Goal: Task Accomplishment & Management: Complete application form

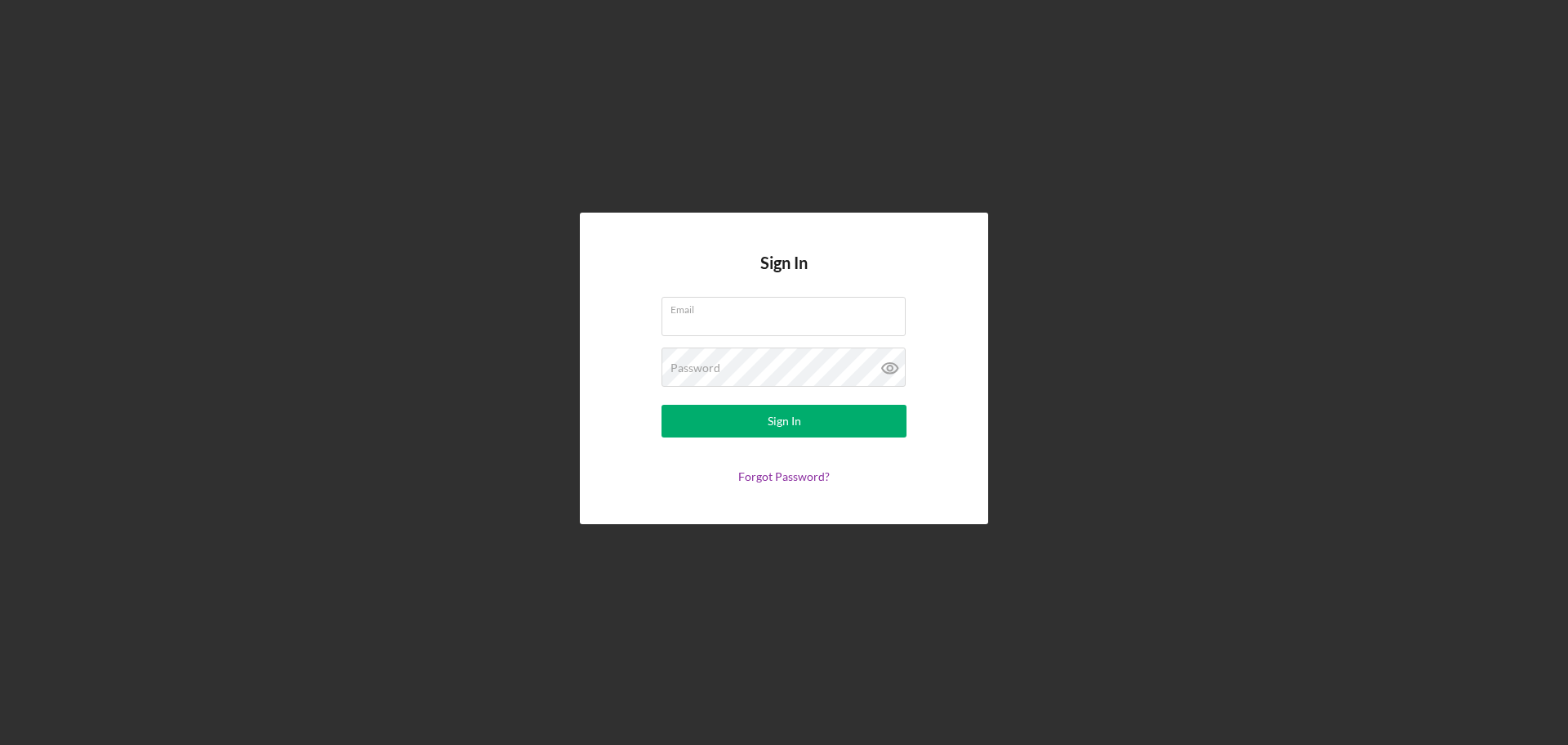
type input "[PERSON_NAME][EMAIL_ADDRESS][DOMAIN_NAME]"
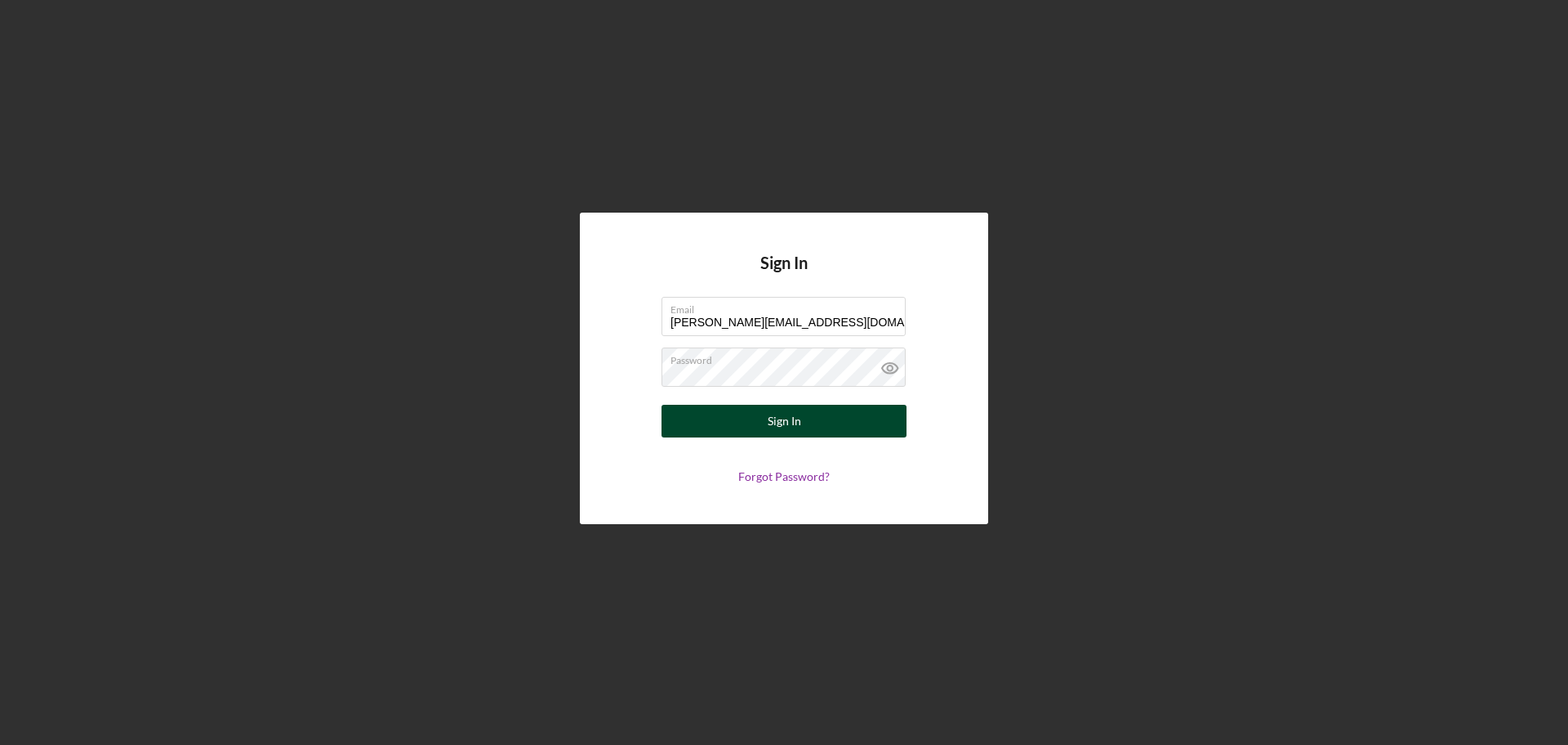
click at [848, 434] on button "Sign In" at bounding box center [784, 421] width 245 height 33
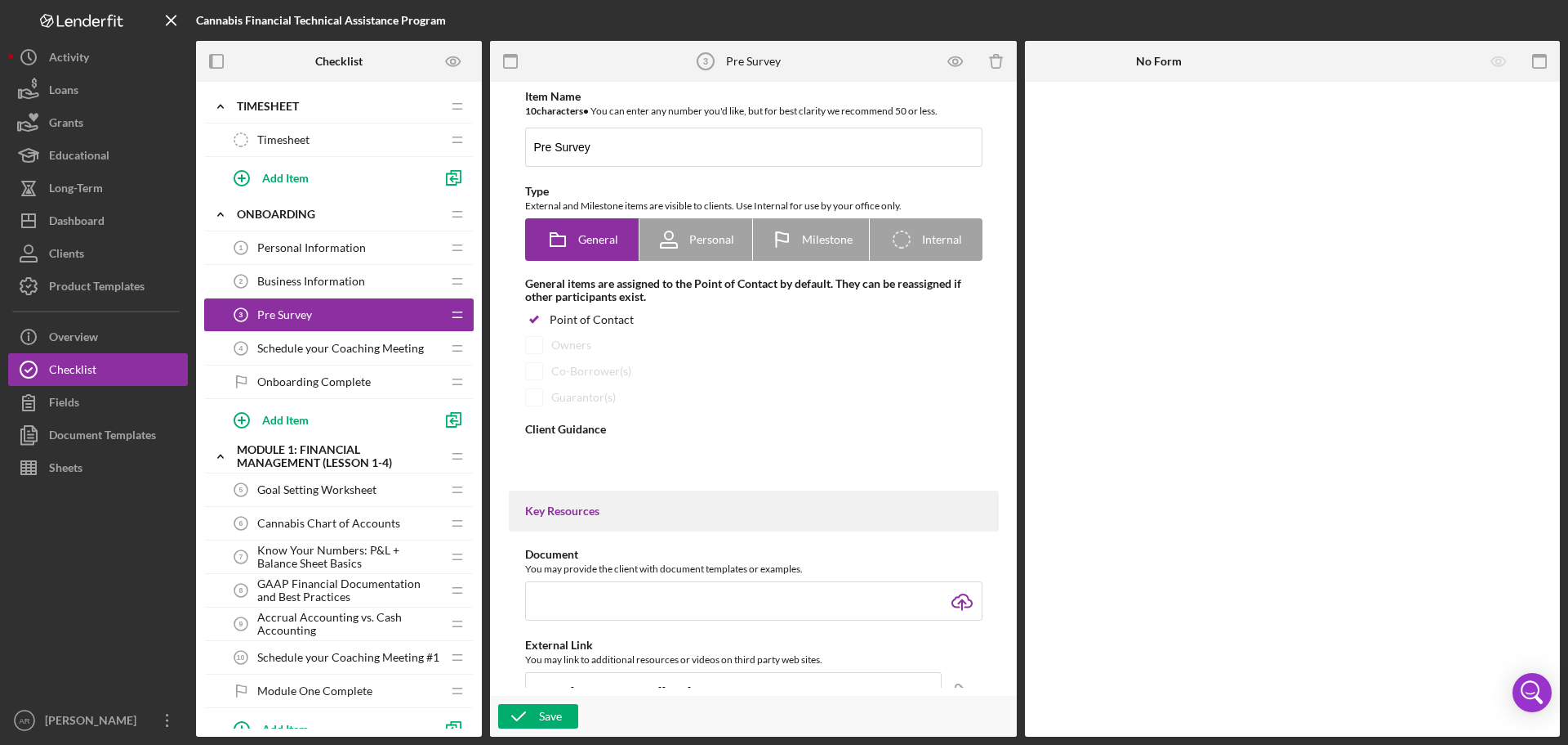
type textarea "<div> <h3 data-start="209" data-end="277"><span style="font-size: 12pt;"><stron…"
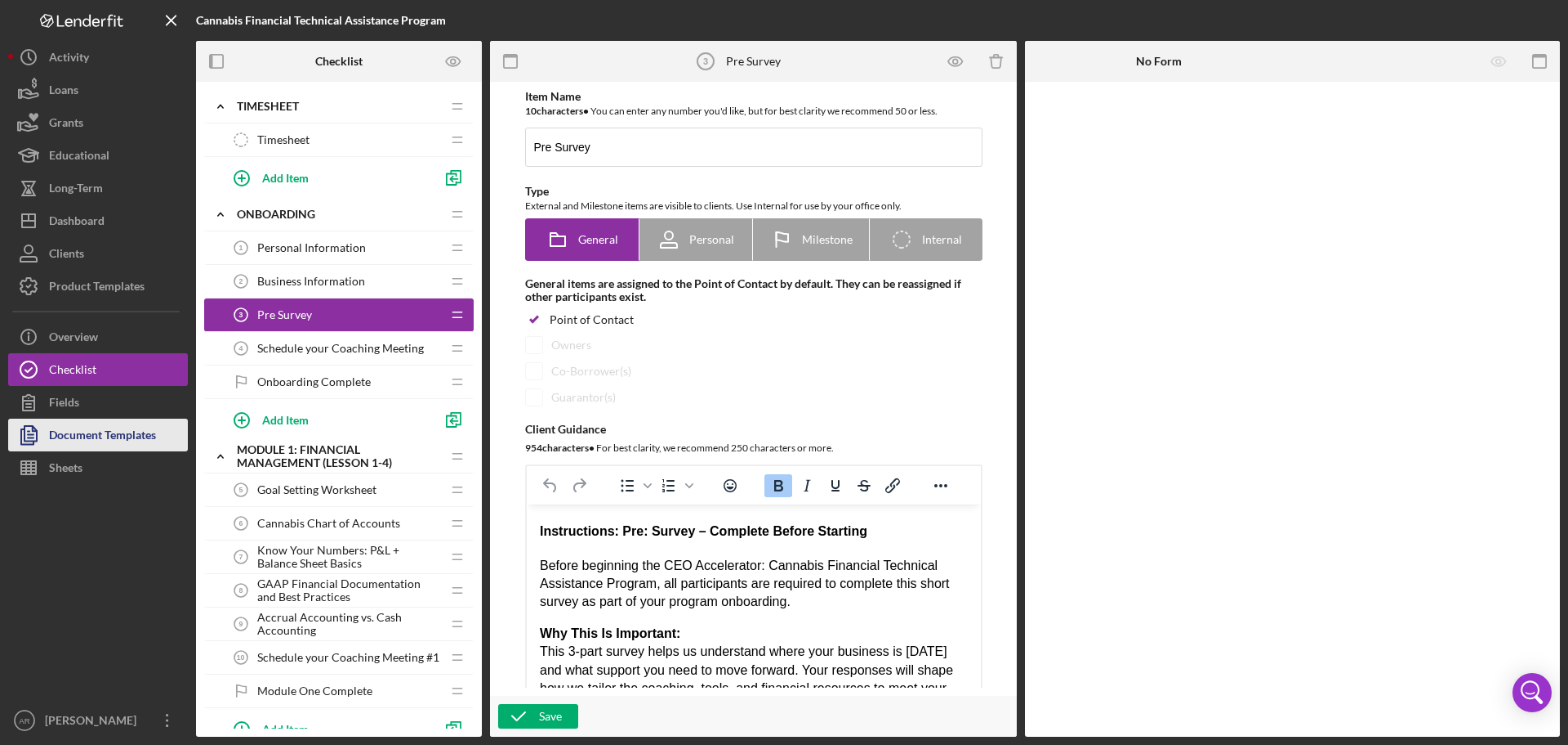
click at [131, 437] on div "Document Templates" at bounding box center [102, 437] width 107 height 37
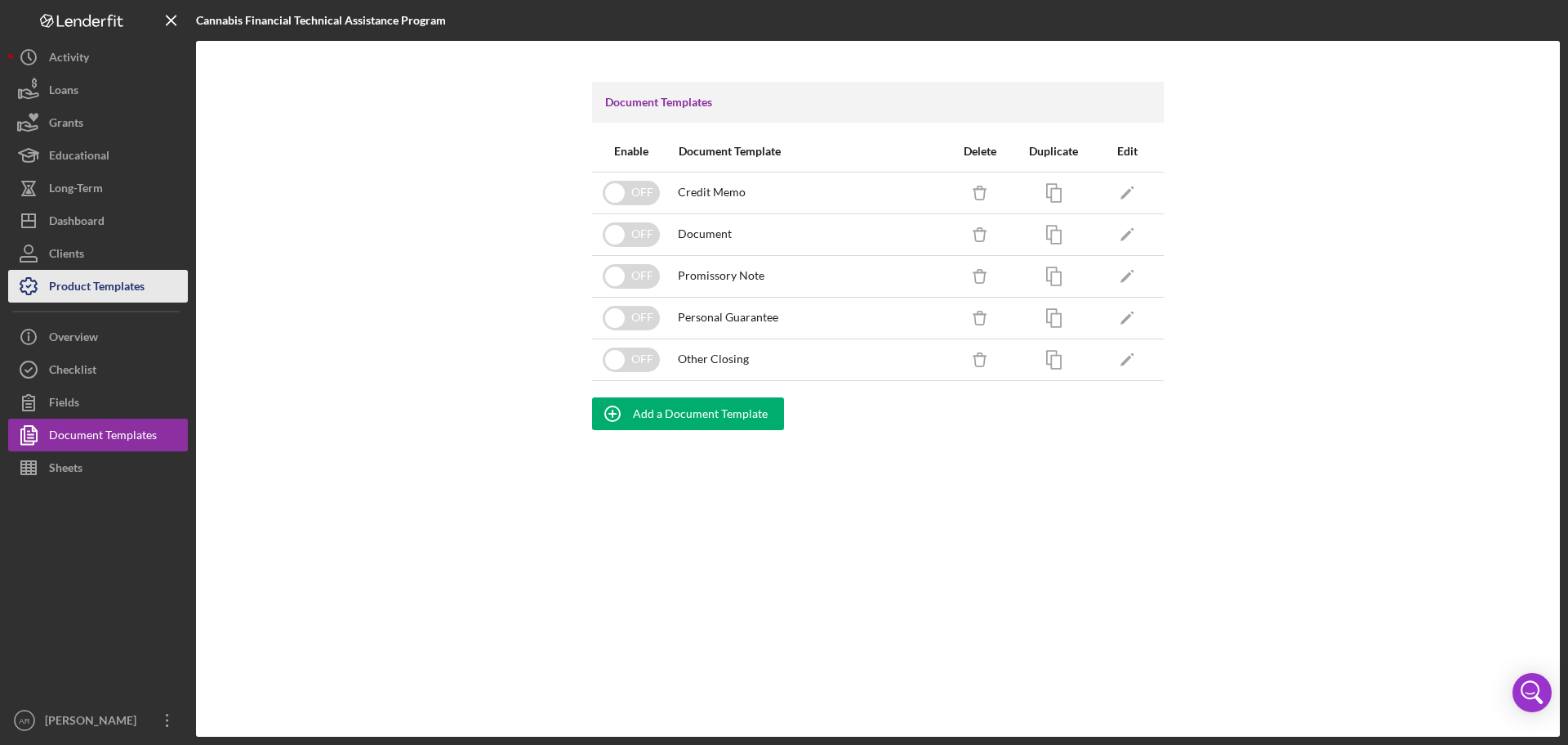
click at [125, 282] on div "Product Templates" at bounding box center [96, 288] width 95 height 37
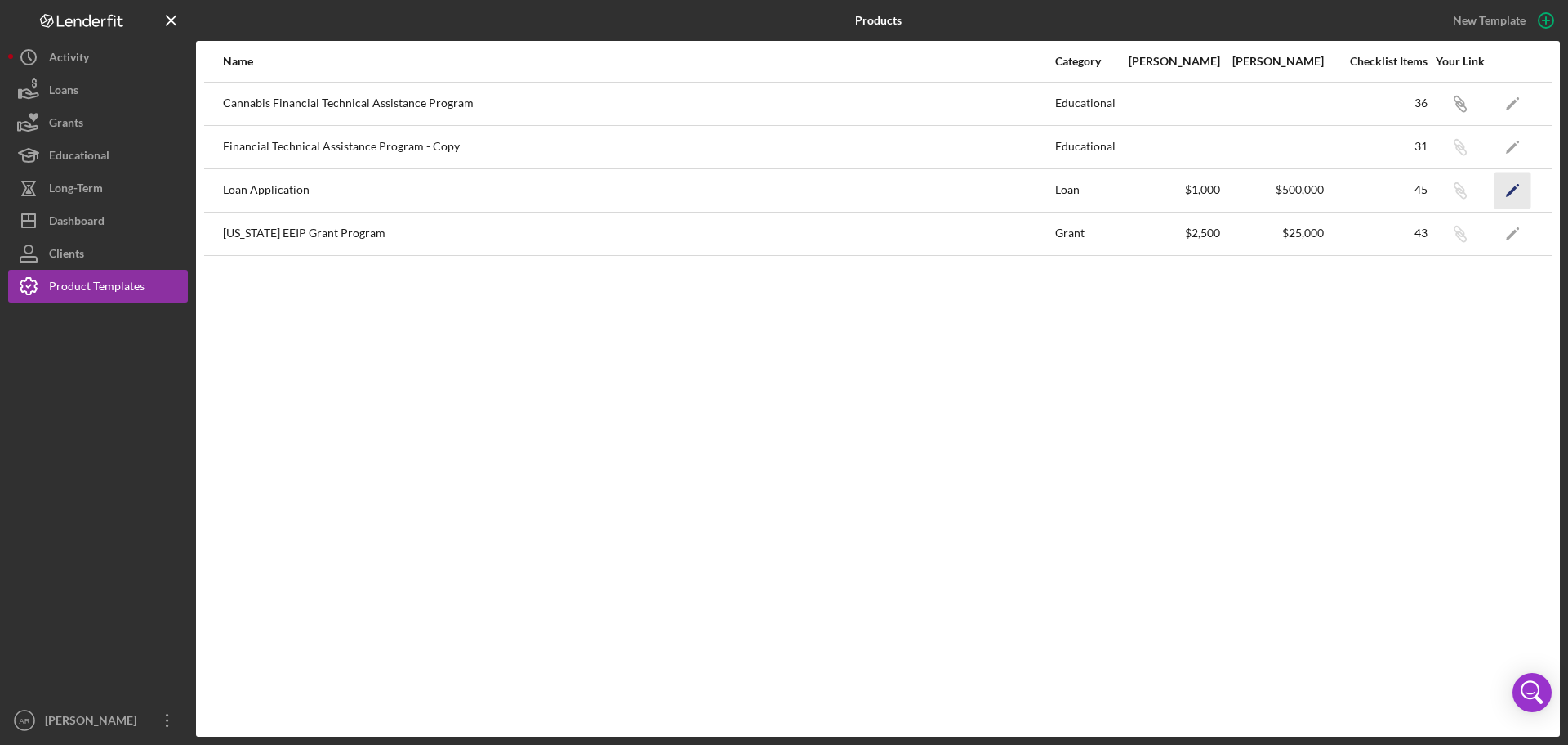
click at [1521, 196] on icon "Icon/Edit" at bounding box center [1513, 190] width 37 height 37
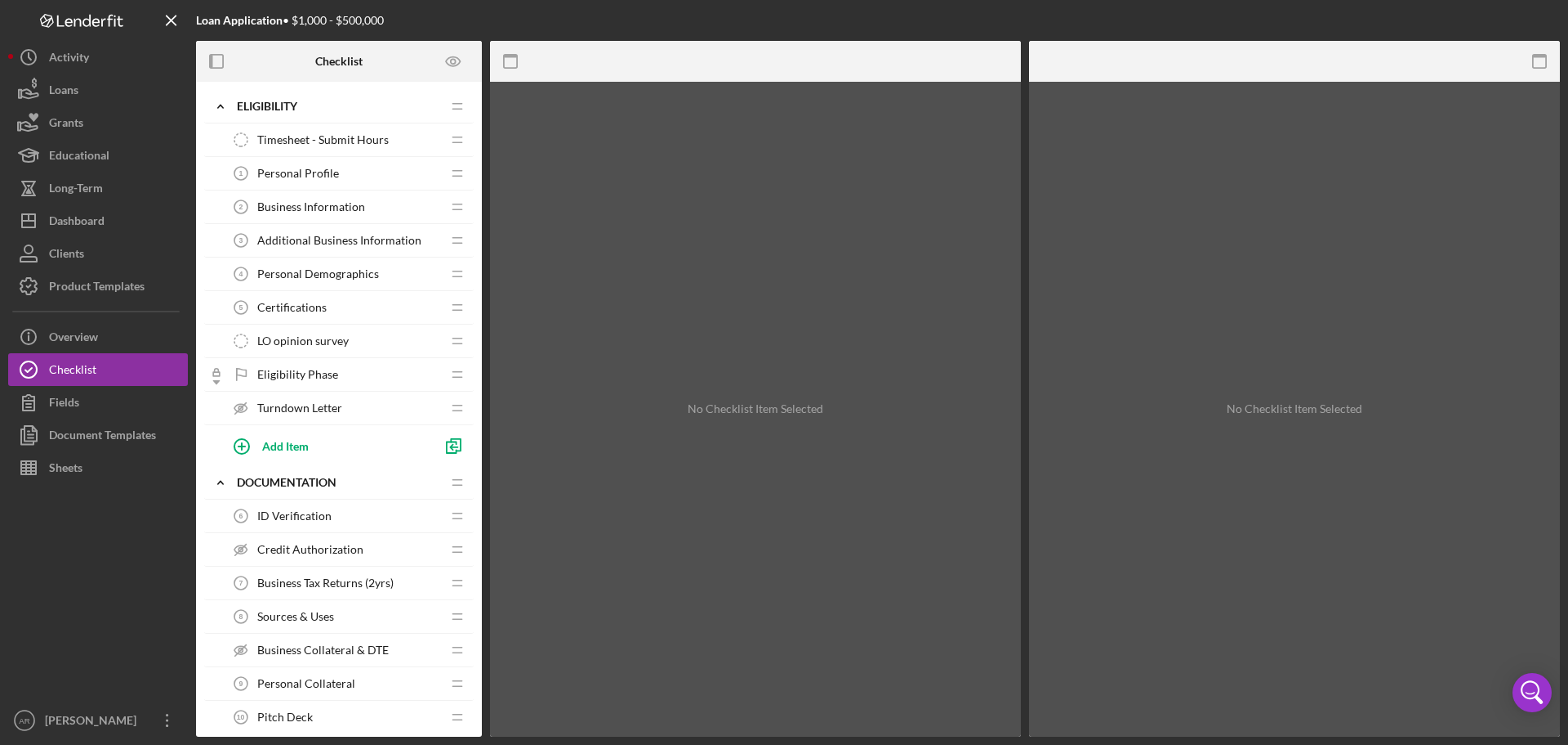
click at [334, 144] on span "Timesheet - Submit Hours" at bounding box center [322, 139] width 131 height 13
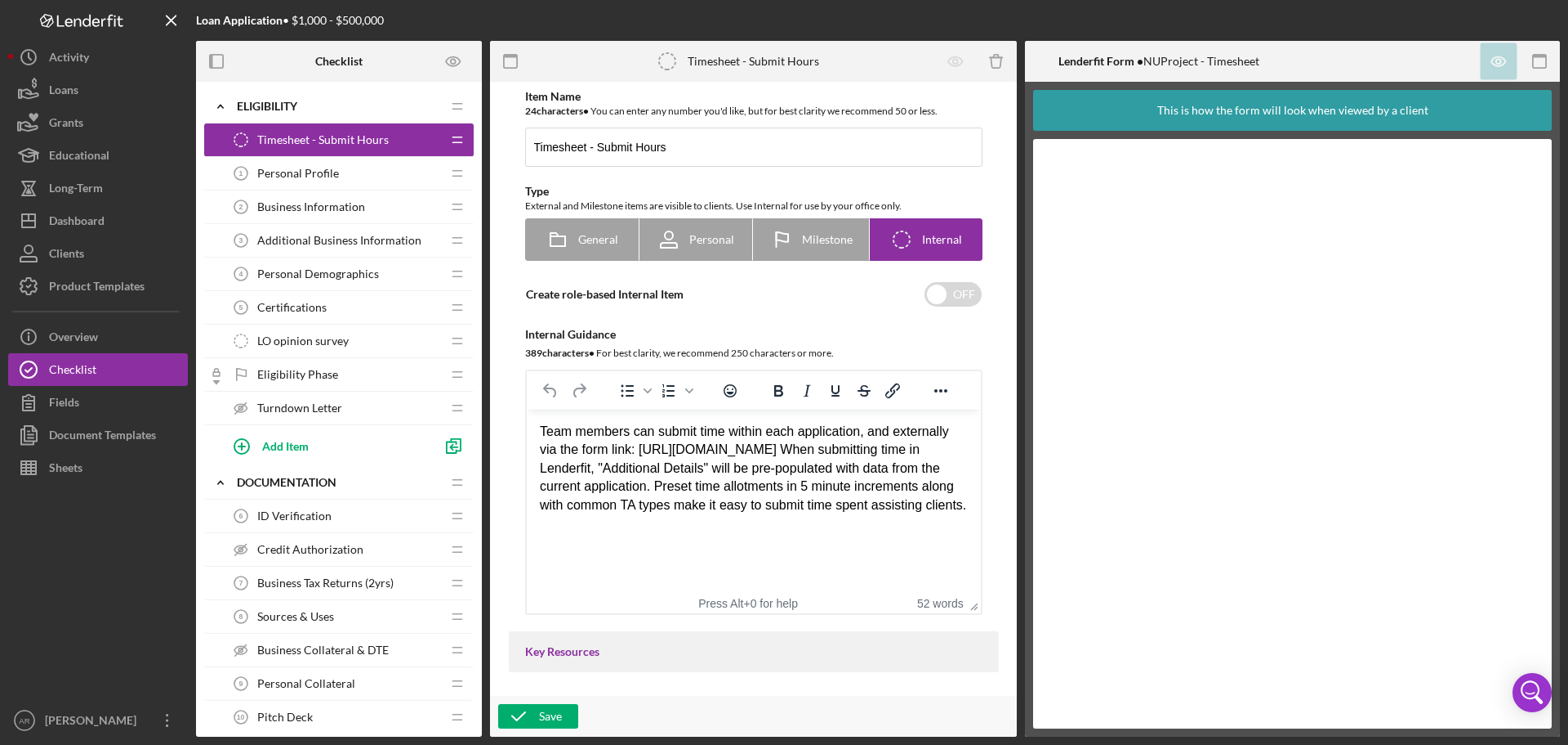
click at [357, 181] on div "Personal Profile 1 Personal Profile" at bounding box center [333, 173] width 216 height 33
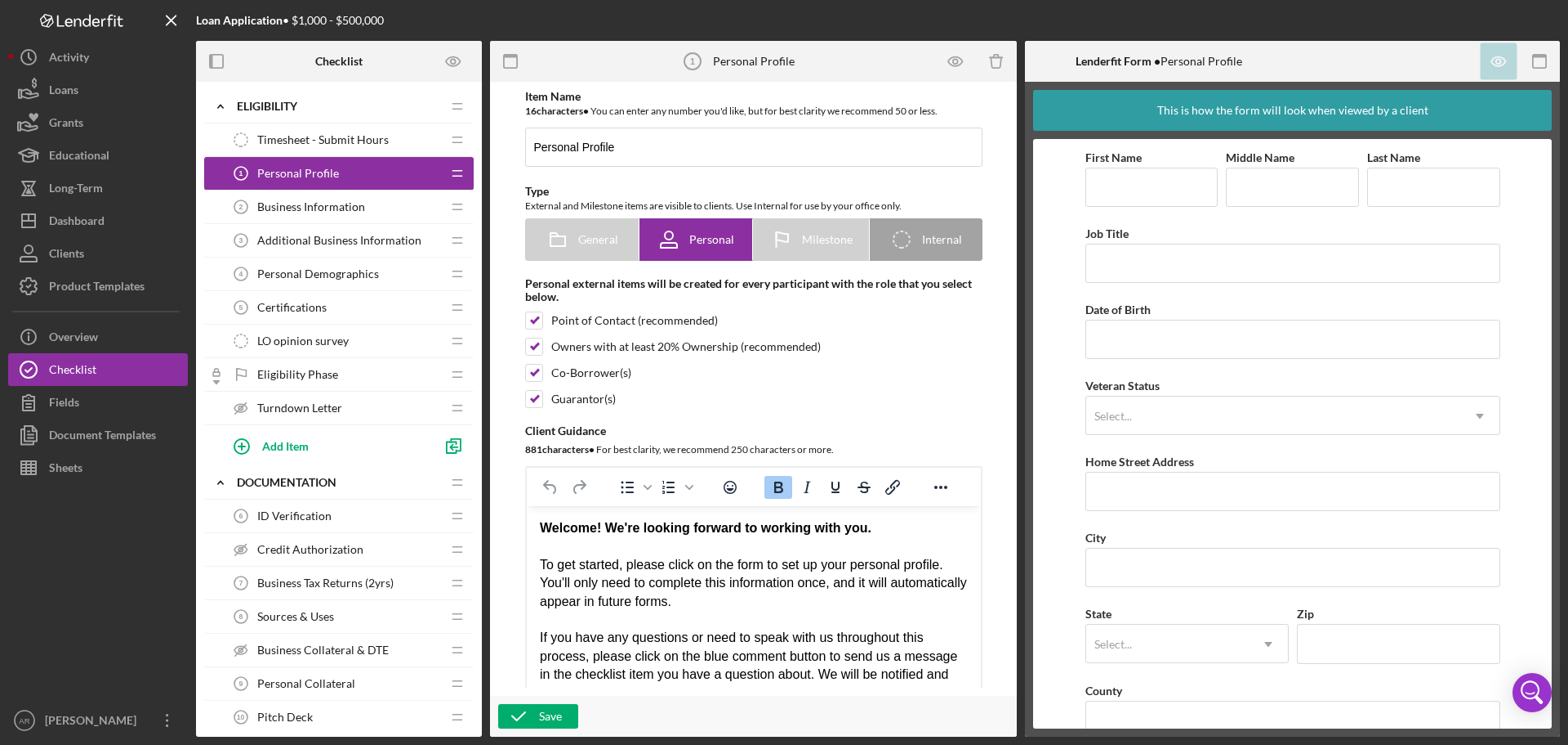
click at [357, 212] on span "Business Information" at bounding box center [310, 206] width 108 height 13
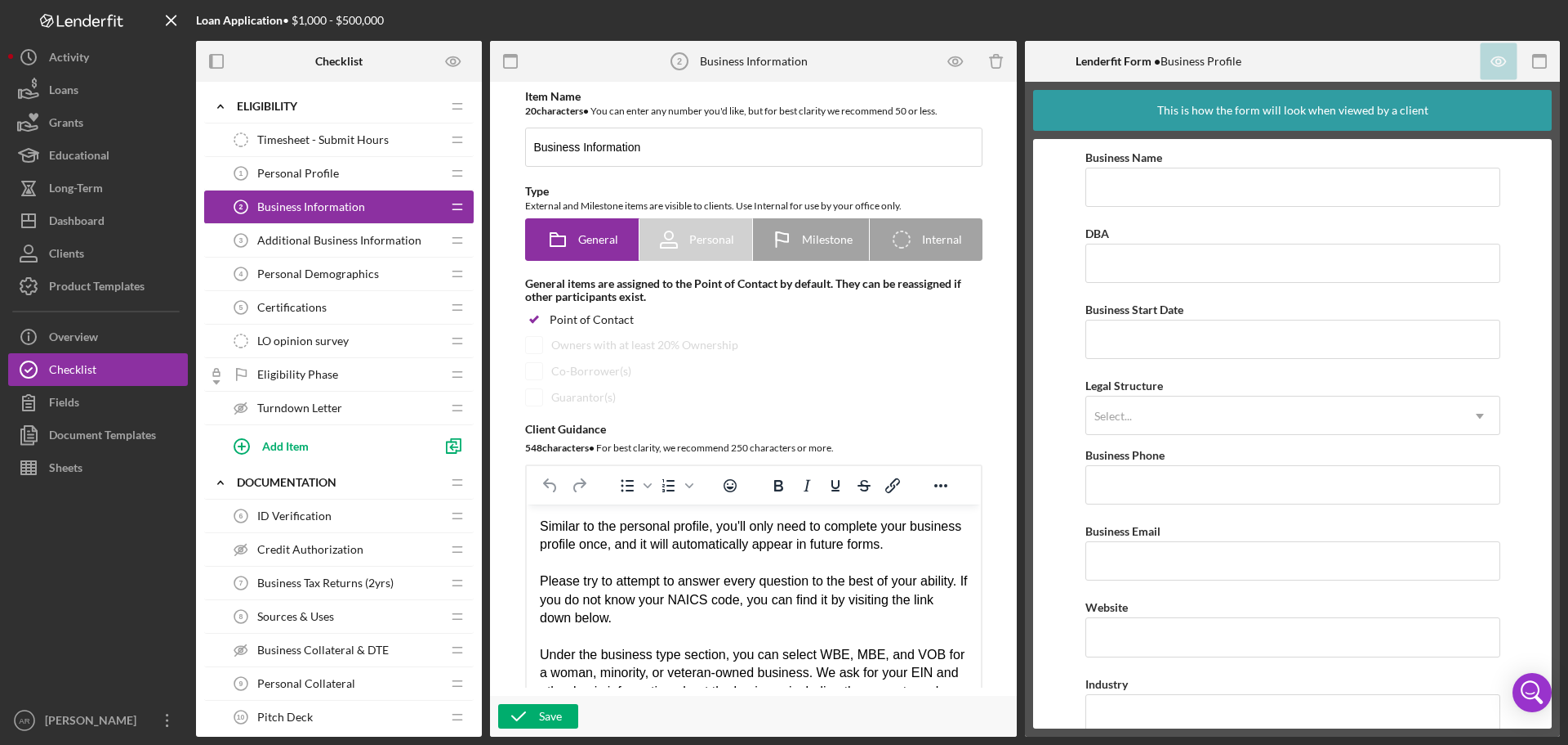
click at [360, 244] on span "Additional Business Information" at bounding box center [339, 240] width 164 height 13
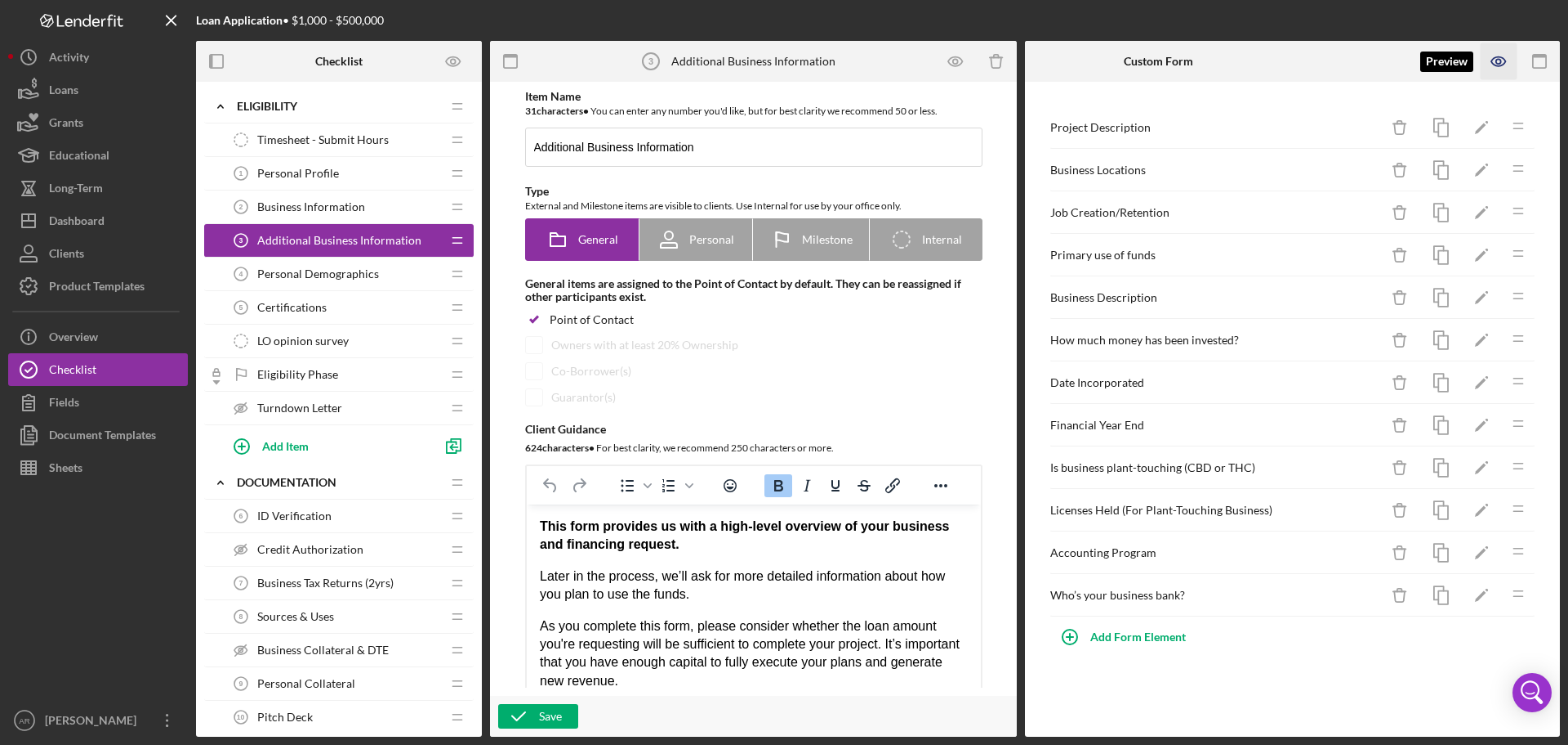
click at [1495, 65] on icon "button" at bounding box center [1498, 61] width 14 height 9
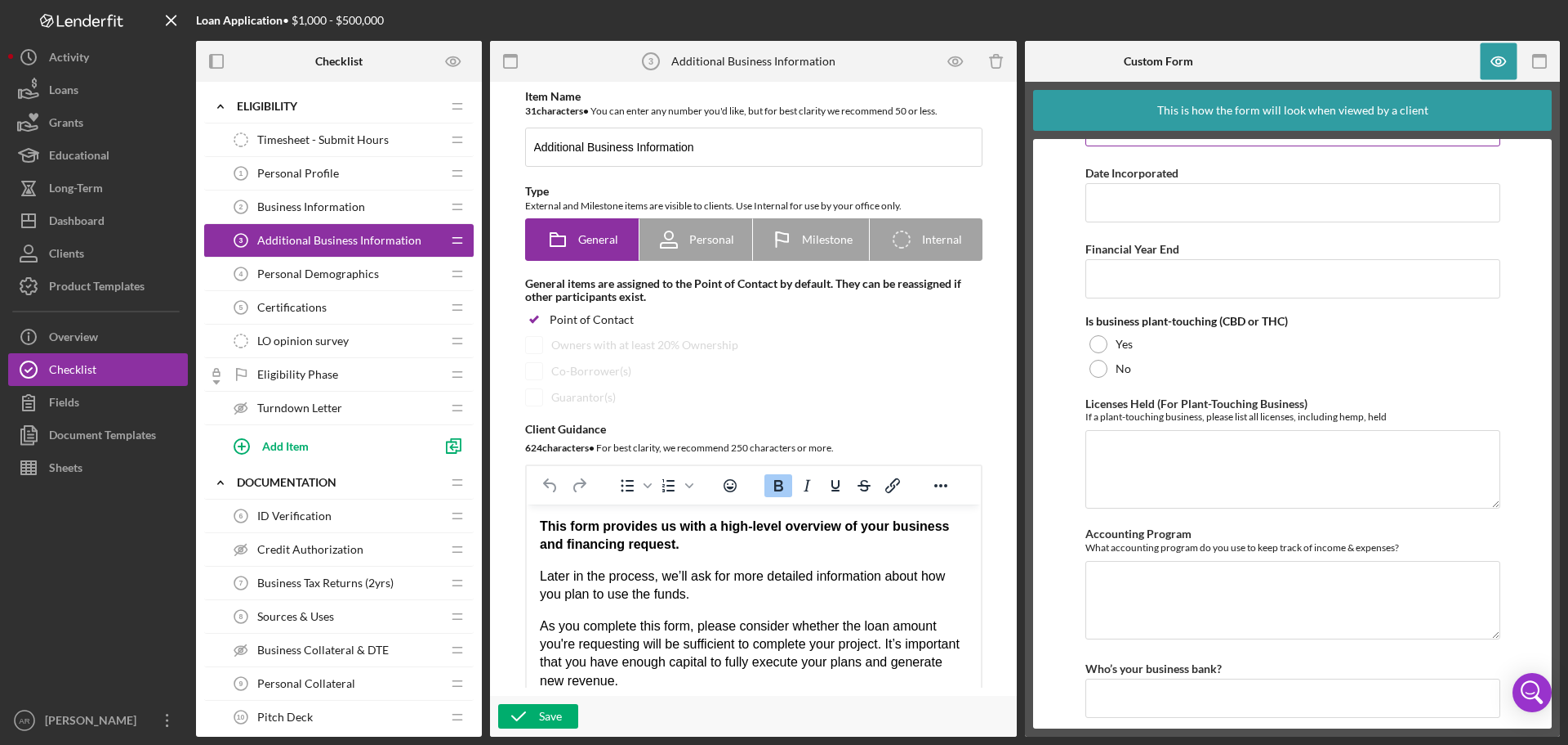
scroll to position [695, 0]
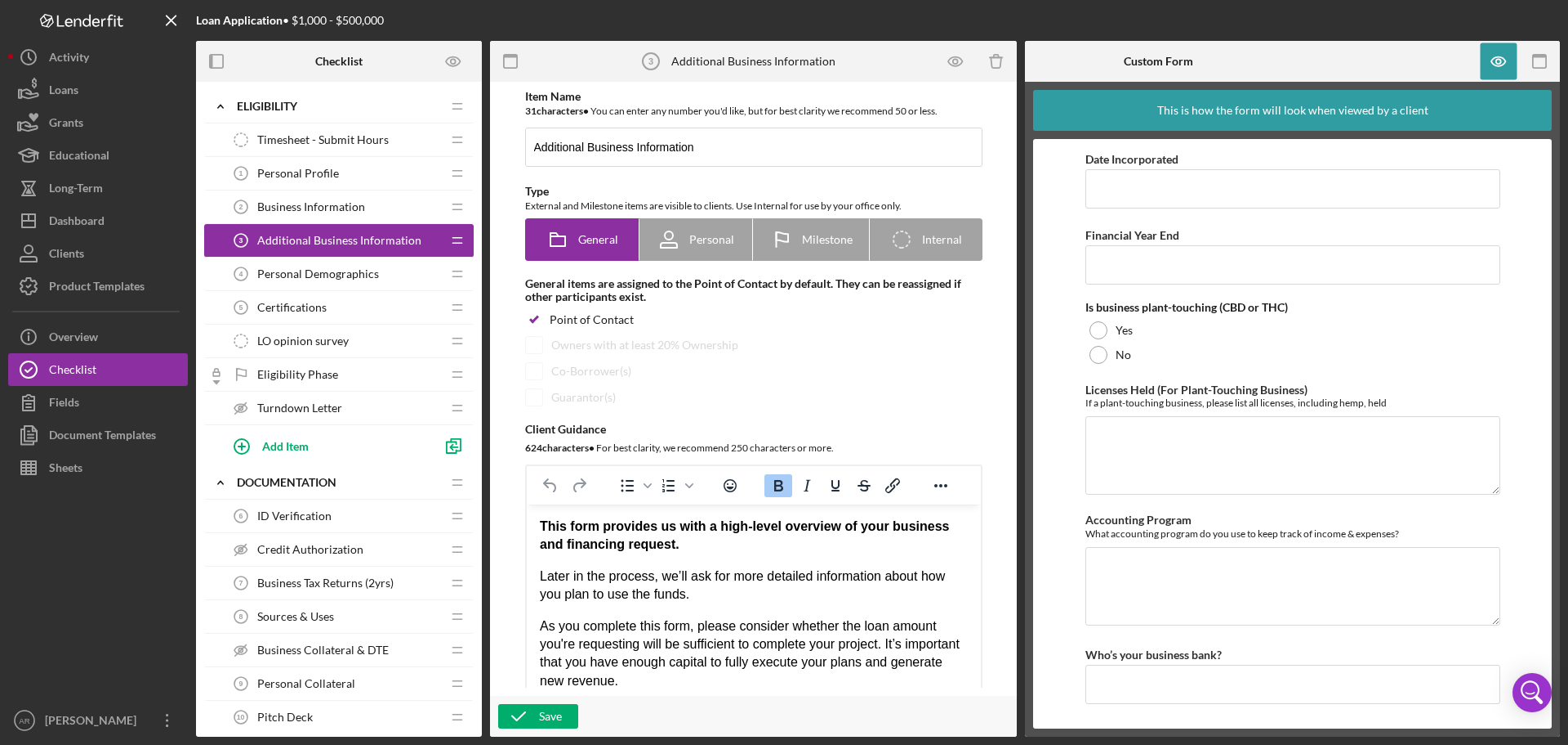
click at [346, 312] on div "Certifications 5 Certifications" at bounding box center [333, 308] width 216 height 33
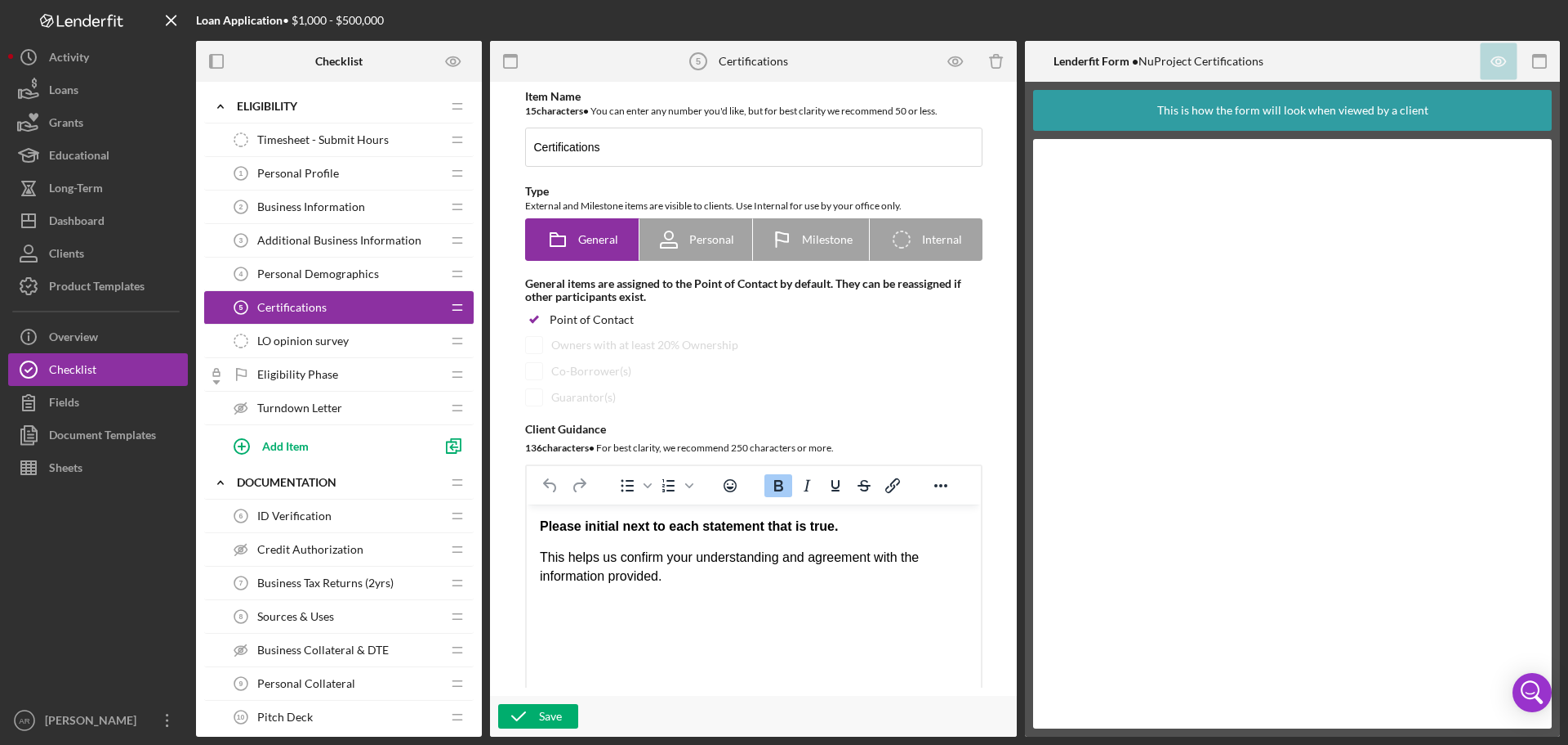
click at [336, 341] on span "LO opinion survey" at bounding box center [303, 340] width 91 height 13
